Goal: Register for event/course

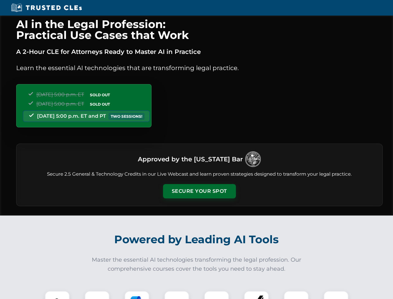
click at [199, 191] on button "Secure Your Spot" at bounding box center [199, 191] width 73 height 14
click at [57, 295] on img at bounding box center [57, 303] width 18 height 18
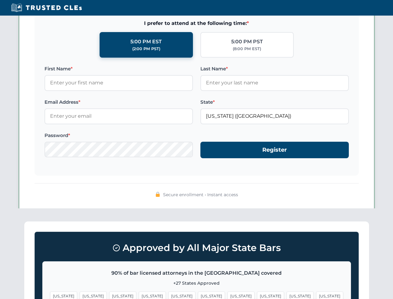
click at [228, 295] on span "[US_STATE]" at bounding box center [241, 296] width 27 height 9
click at [287, 295] on span "[US_STATE]" at bounding box center [300, 296] width 27 height 9
